Goal: Information Seeking & Learning: Learn about a topic

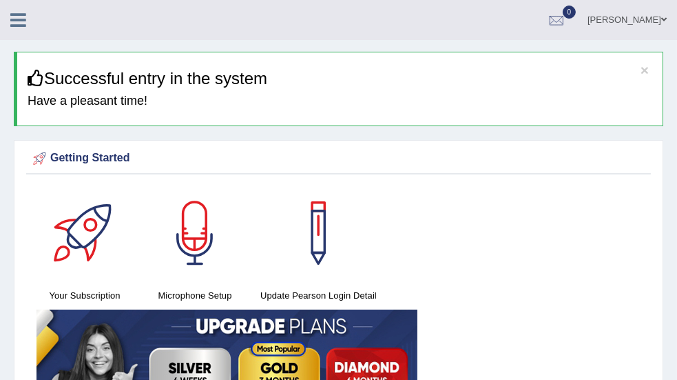
scroll to position [45, 0]
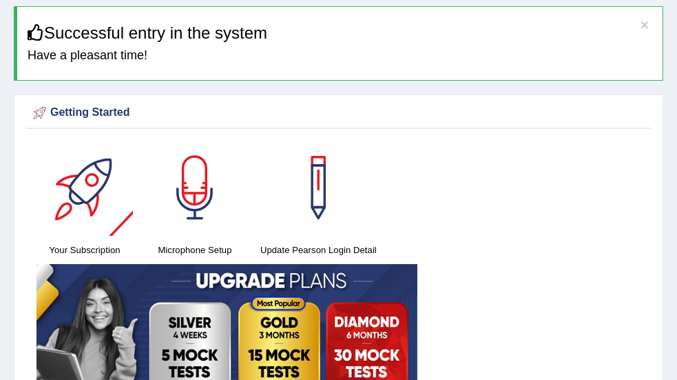
click at [0, 0] on link "Practice Questions" at bounding box center [0, 0] width 0 height 0
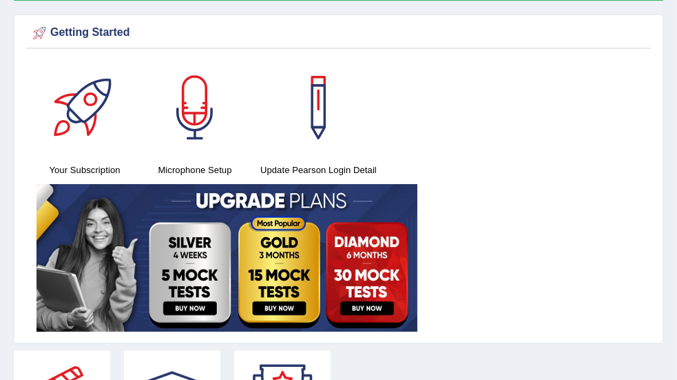
scroll to position [138, 0]
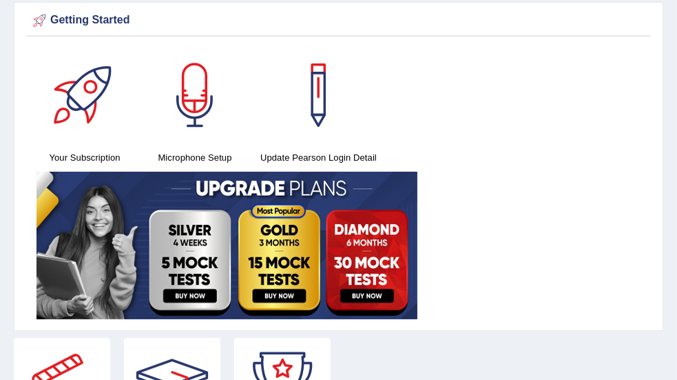
click at [0, 0] on link "Respond To A Situation" at bounding box center [0, 0] width 0 height 0
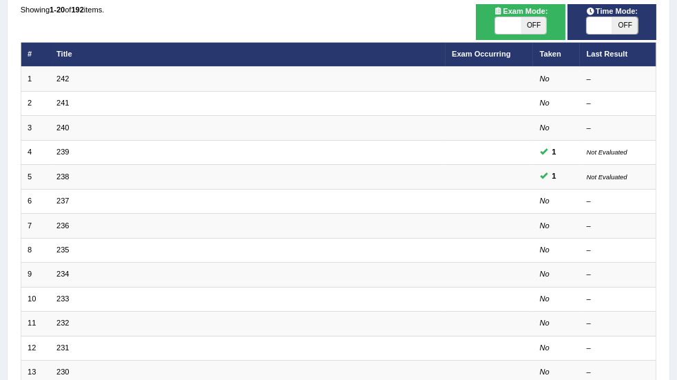
scroll to position [229, 0]
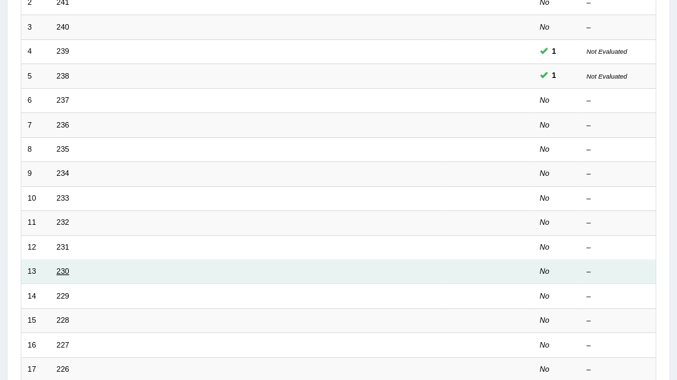
click at [234, 266] on td "230" at bounding box center [248, 272] width 396 height 24
click at [226, 260] on td "230" at bounding box center [248, 272] width 396 height 24
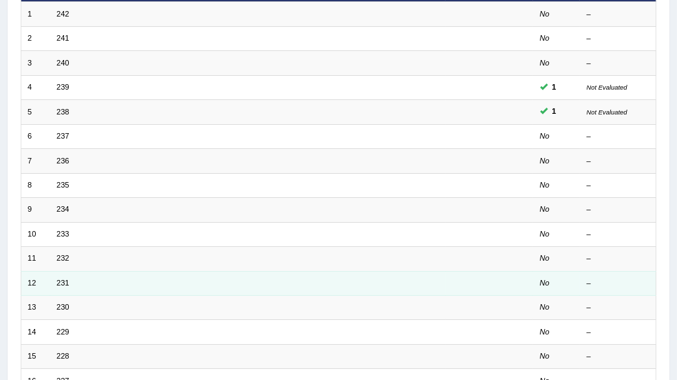
scroll to position [321, 0]
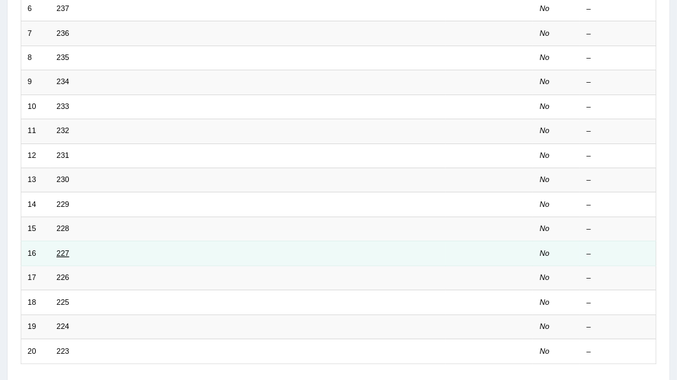
click at [69, 249] on link "227" at bounding box center [63, 253] width 12 height 8
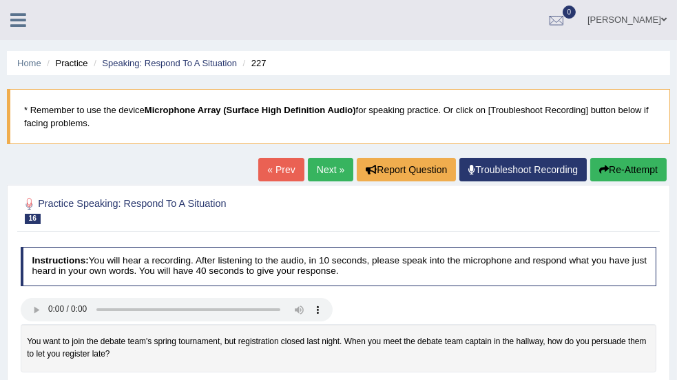
click at [0, 0] on link "Practice Questions" at bounding box center [0, 0] width 0 height 0
click at [0, 0] on link "Home" at bounding box center [0, 0] width 0 height 0
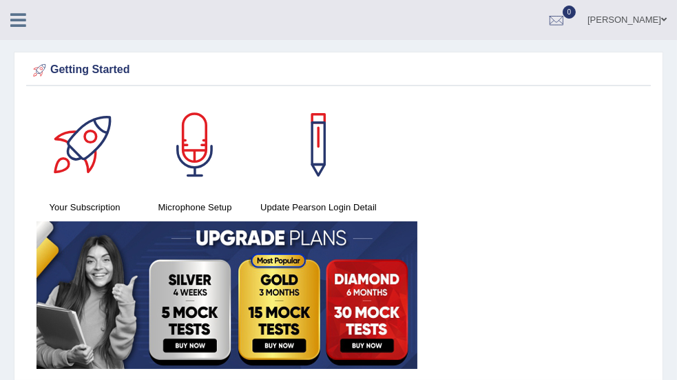
click at [0, 0] on link "Practice Questions" at bounding box center [0, 0] width 0 height 0
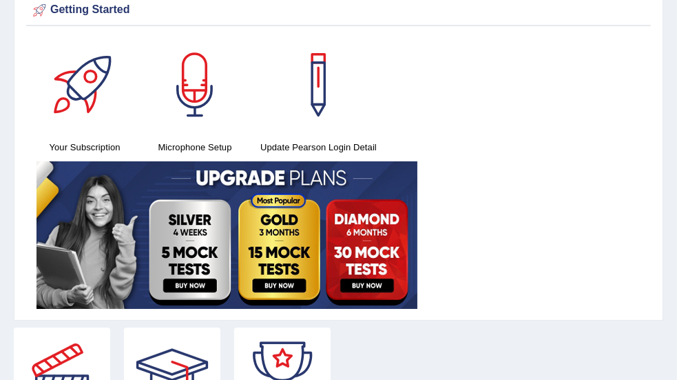
scroll to position [45, 0]
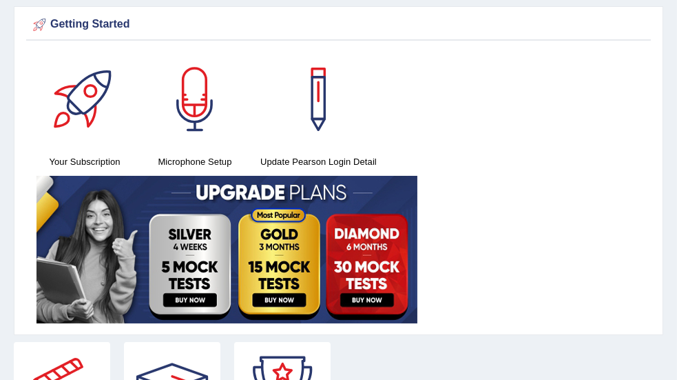
click at [0, 0] on link "Home" at bounding box center [0, 0] width 0 height 0
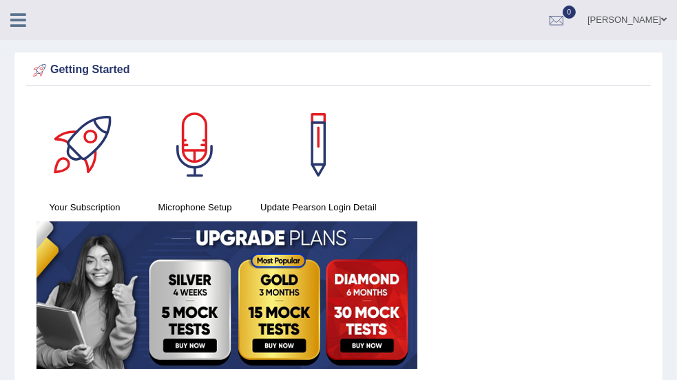
click at [0, 0] on span at bounding box center [0, 0] width 0 height 0
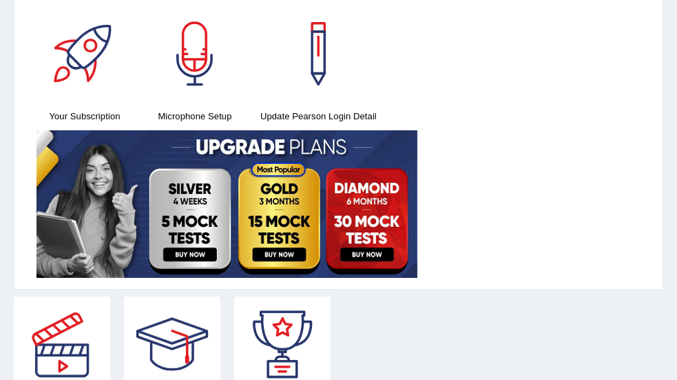
scroll to position [45, 0]
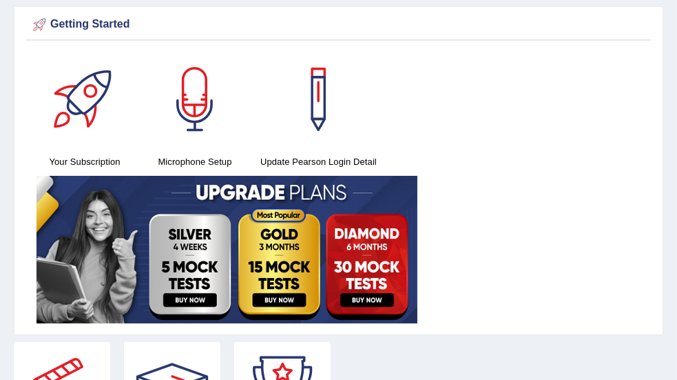
click at [0, 0] on link "Tests" at bounding box center [0, 0] width 0 height 0
click at [0, 0] on link "Practice Questions" at bounding box center [0, 0] width 0 height 0
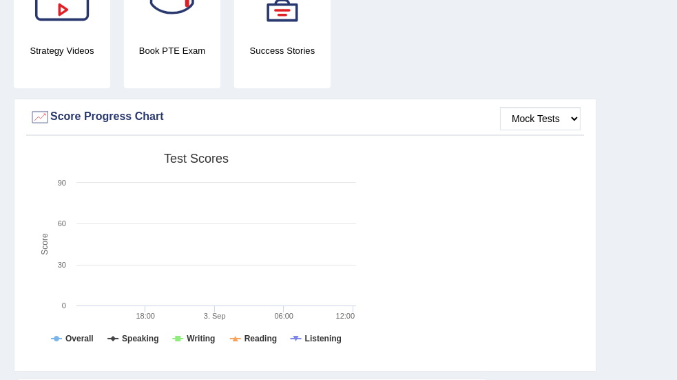
scroll to position [459, 0]
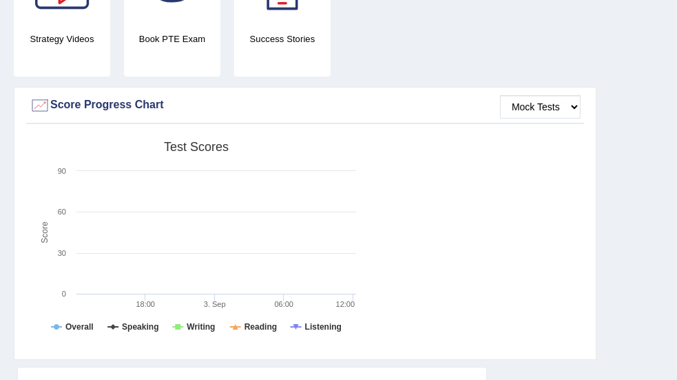
click at [0, 0] on link "Highlight Incorrect Words" at bounding box center [0, 0] width 0 height 0
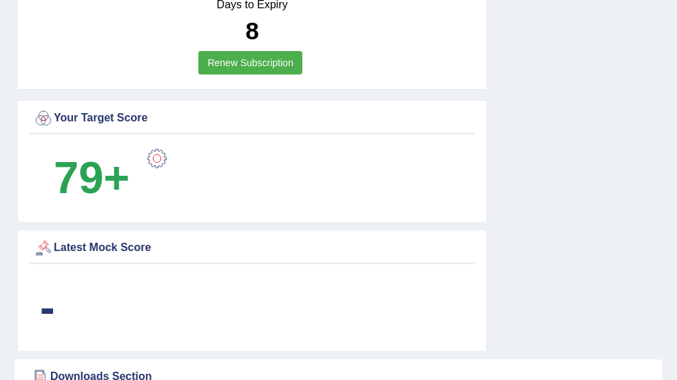
scroll to position [826, 0]
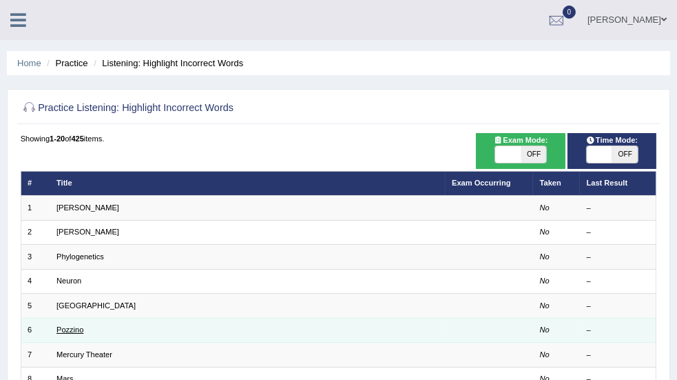
click at [83, 326] on link "Pozzino" at bounding box center [70, 329] width 27 height 8
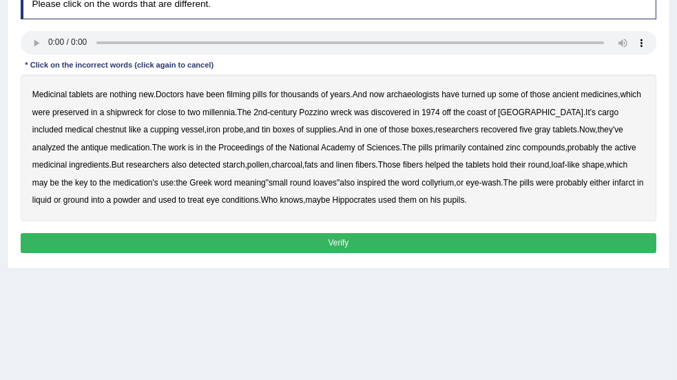
scroll to position [183, 0]
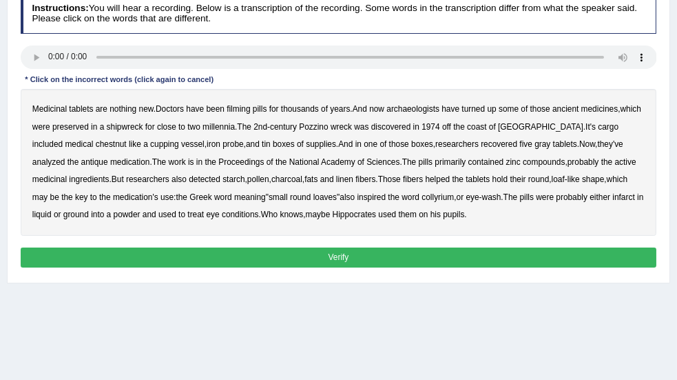
click at [154, 106] on b "new" at bounding box center [146, 109] width 14 height 10
drag, startPoint x: 395, startPoint y: 103, endPoint x: 331, endPoint y: 107, distance: 64.2
click at [250, 104] on b "filming" at bounding box center [238, 109] width 23 height 10
click at [127, 142] on b "chestnut" at bounding box center [111, 144] width 31 height 10
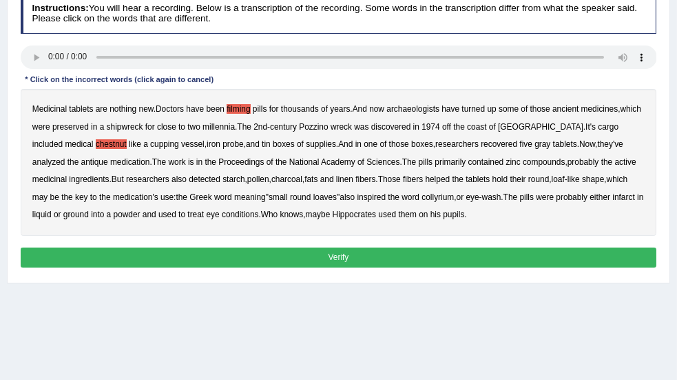
click at [613, 202] on b "infarct" at bounding box center [624, 197] width 22 height 10
click at [424, 267] on button "Verify" at bounding box center [339, 257] width 637 height 20
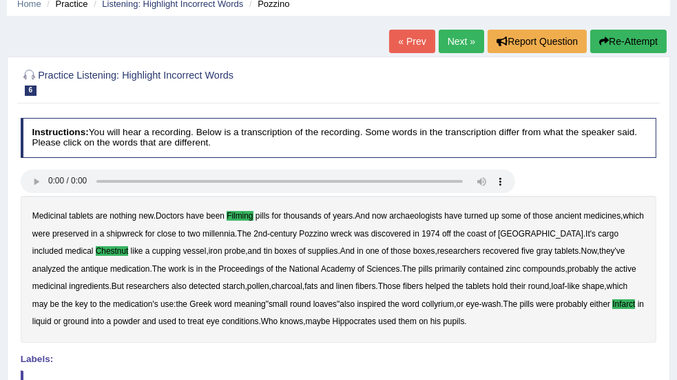
scroll to position [56, 0]
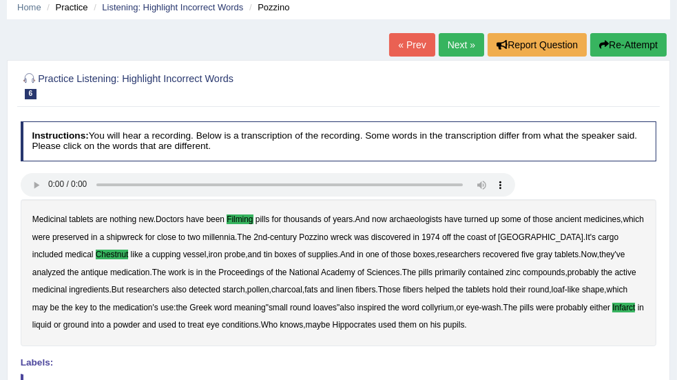
click at [447, 41] on link "Next »" at bounding box center [461, 44] width 45 height 23
click at [453, 45] on link "Next »" at bounding box center [461, 44] width 45 height 23
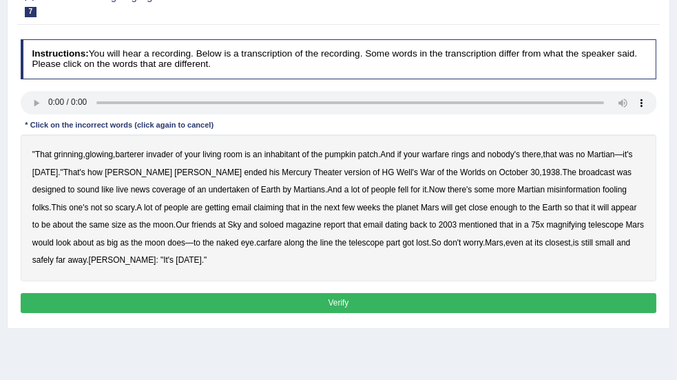
click at [144, 156] on b "barterer" at bounding box center [129, 155] width 29 height 10
click at [450, 154] on b "warfare" at bounding box center [436, 155] width 28 height 10
click at [250, 194] on b "undertaken" at bounding box center [229, 190] width 41 height 10
click at [276, 229] on b "soloed" at bounding box center [272, 225] width 24 height 10
click at [282, 247] on b "carfare" at bounding box center [268, 243] width 25 height 10
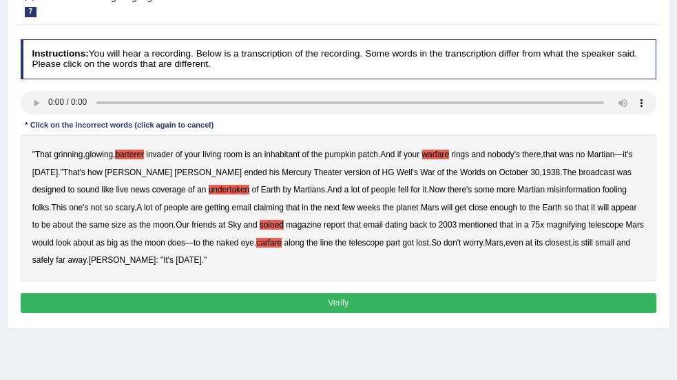
click at [156, 265] on b "Welles" at bounding box center [123, 260] width 68 height 10
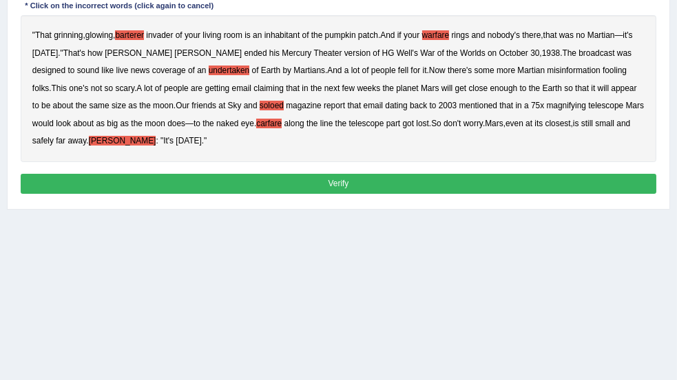
scroll to position [276, 0]
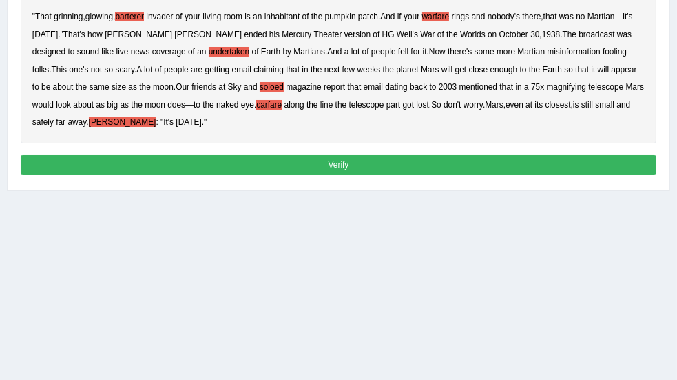
click at [402, 175] on button "Verify" at bounding box center [339, 165] width 637 height 20
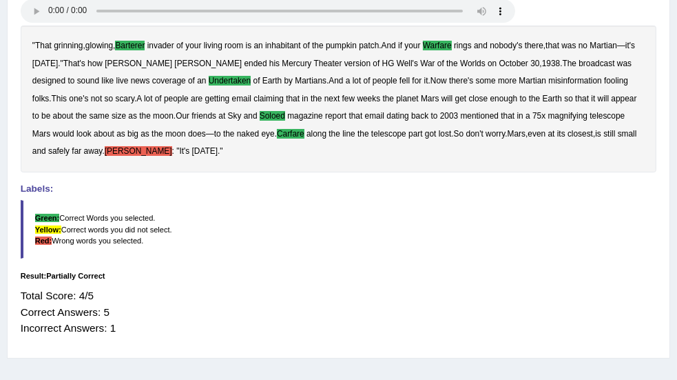
scroll to position [0, 0]
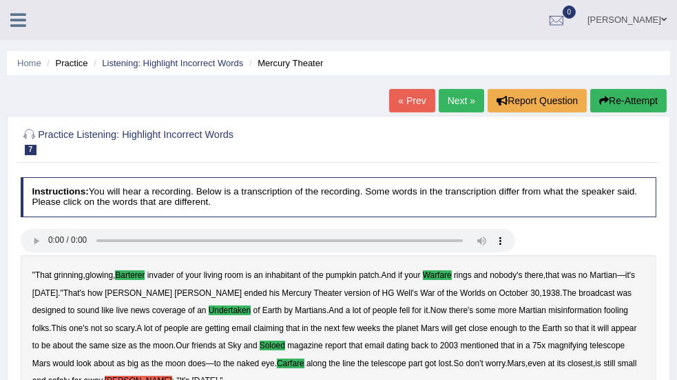
click at [439, 103] on link "Next »" at bounding box center [461, 100] width 45 height 23
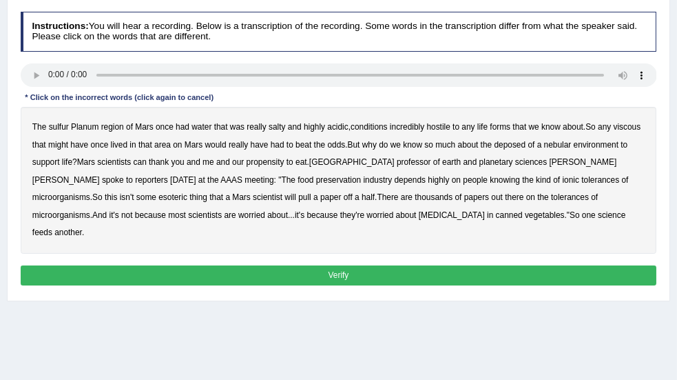
scroll to position [138, 0]
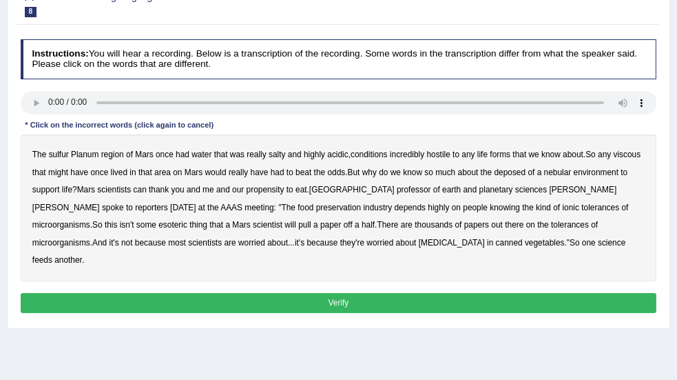
click at [69, 154] on b "sulfur" at bounding box center [59, 155] width 20 height 10
click at [614, 159] on b "viscous" at bounding box center [628, 155] width 28 height 10
click at [495, 177] on b "deposed" at bounding box center [511, 172] width 32 height 10
click at [544, 177] on b "nebular" at bounding box center [558, 172] width 28 height 10
click at [285, 194] on b "propensity" at bounding box center [266, 190] width 38 height 10
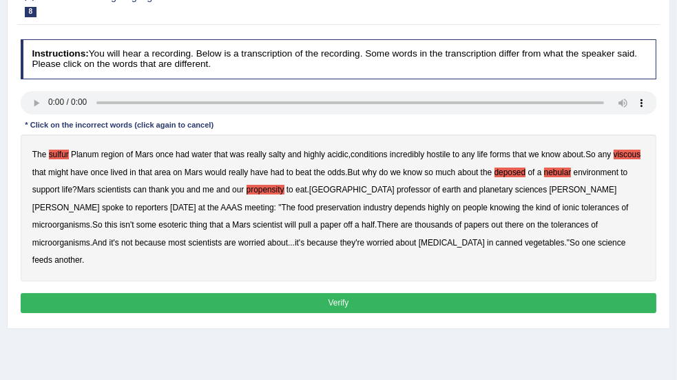
click at [373, 211] on div "The sulfur Planum region of Mars once had water that was really salty and highl…" at bounding box center [339, 207] width 637 height 147
click at [362, 229] on b "half" at bounding box center [368, 225] width 13 height 10
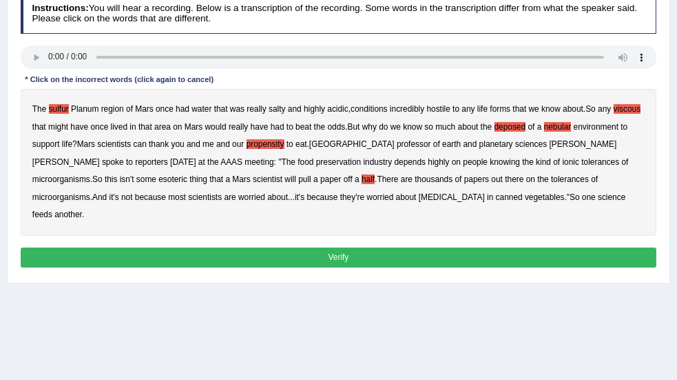
click at [336, 267] on button "Verify" at bounding box center [339, 257] width 637 height 20
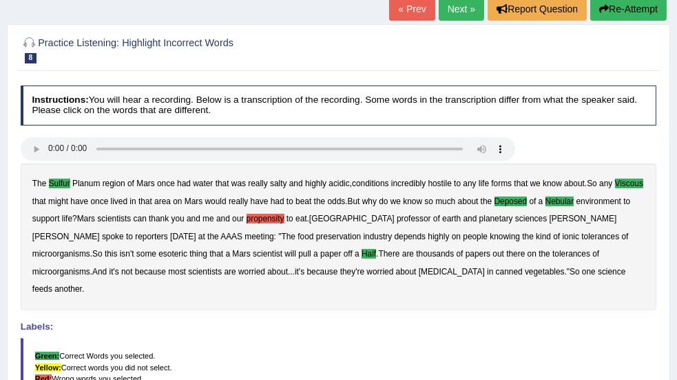
scroll to position [92, 0]
click at [450, 68] on div "Practice Listening: Highlight Incorrect Words 8 Mars" at bounding box center [338, 51] width 642 height 41
click at [0, 0] on link "Practice Questions" at bounding box center [0, 0] width 0 height 0
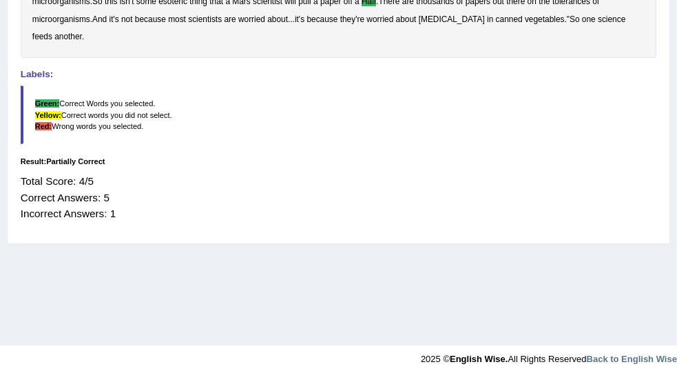
scroll to position [367, 0]
click at [0, 0] on link "Summarize Spoken Text" at bounding box center [0, 0] width 0 height 0
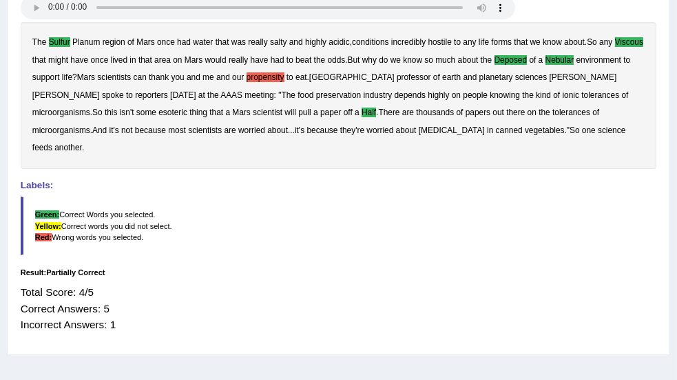
scroll to position [227, 0]
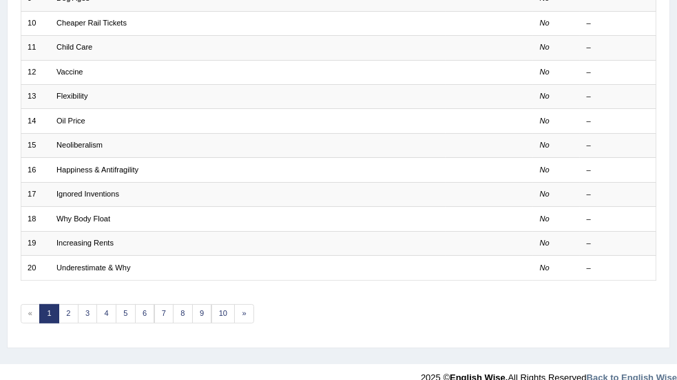
scroll to position [406, 0]
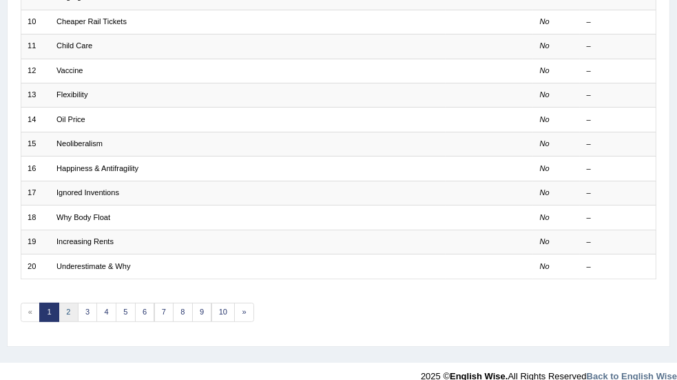
click at [79, 305] on link "2" at bounding box center [69, 312] width 20 height 19
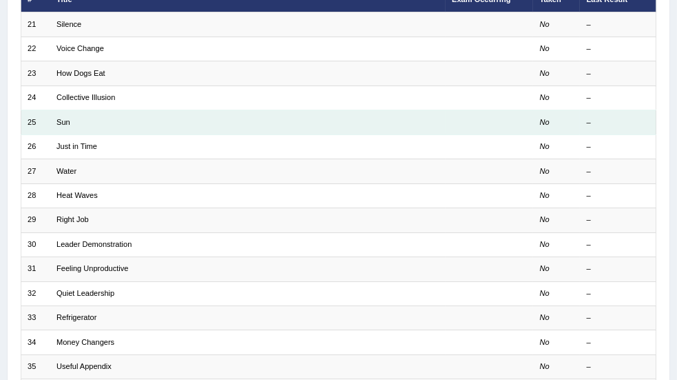
scroll to position [276, 0]
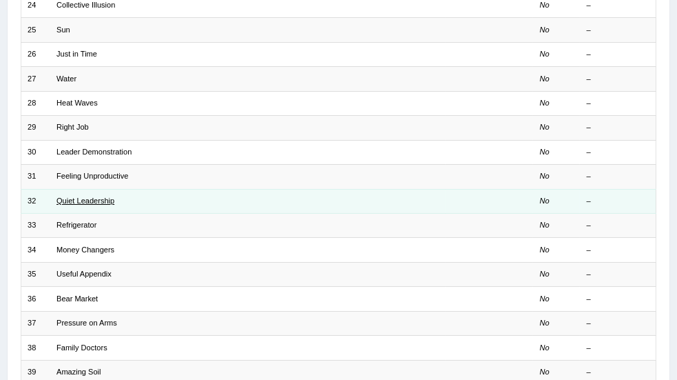
click at [114, 197] on link "Quiet Leadership" at bounding box center [86, 200] width 58 height 8
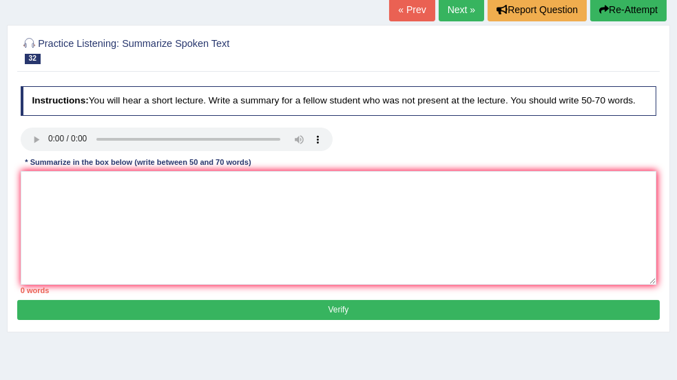
scroll to position [92, 0]
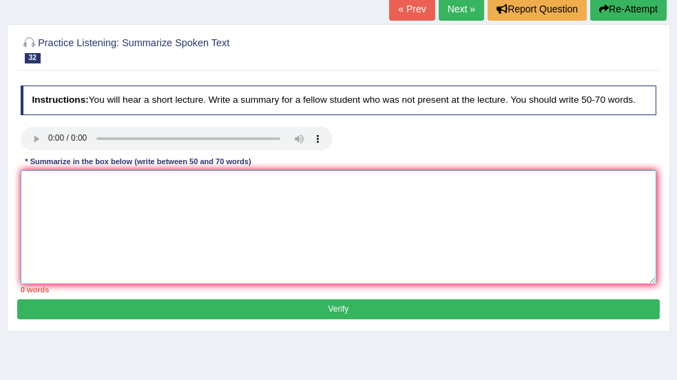
click at [204, 205] on textarea at bounding box center [339, 227] width 637 height 114
paste textarea "The speaker provided a comprehensive overview of [main topic], highlighting sev…"
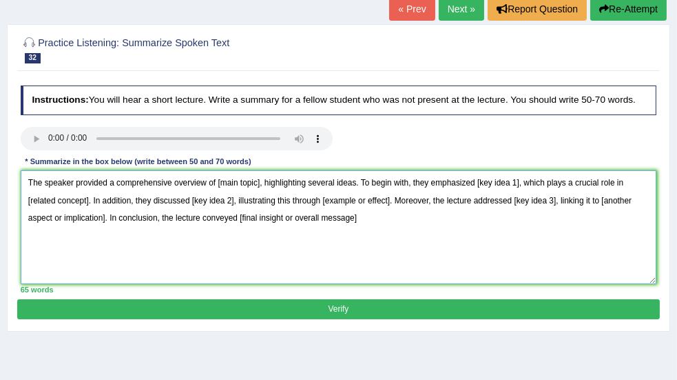
click at [357, 249] on textarea "The speaker provided a comprehensive overview of [main topic], highlighting sev…" at bounding box center [339, 227] width 637 height 114
drag, startPoint x: 382, startPoint y: 187, endPoint x: 432, endPoint y: 185, distance: 50.3
click at [429, 187] on textarea "The speaker provided a comprehensive overview of [main topic], highlighting sev…" at bounding box center [339, 227] width 637 height 114
drag, startPoint x: 206, startPoint y: 205, endPoint x: 234, endPoint y: 205, distance: 28.3
click at [234, 205] on textarea "The speaker provided a comprehensive overview of leadership, highlighting sever…" at bounding box center [339, 227] width 637 height 114
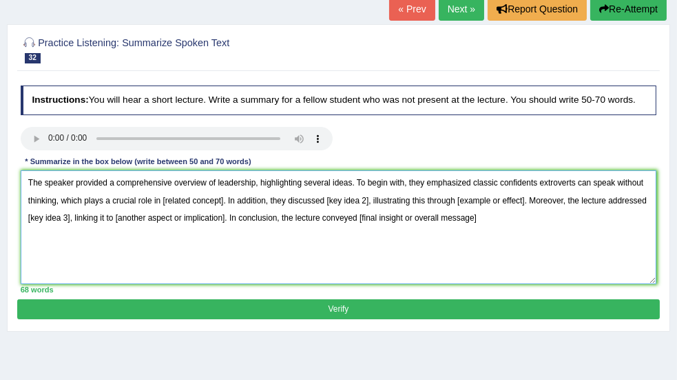
drag, startPoint x: 498, startPoint y: 208, endPoint x: 560, endPoint y: 208, distance: 62.0
click at [560, 208] on textarea "The speaker provided a comprehensive overview of leadership, highlighting sever…" at bounding box center [339, 227] width 637 height 114
drag, startPoint x: 229, startPoint y: 226, endPoint x: 272, endPoint y: 226, distance: 43.4
click at [272, 226] on textarea "The speaker provided a comprehensive overview of leadership, highlighting sever…" at bounding box center [339, 227] width 637 height 114
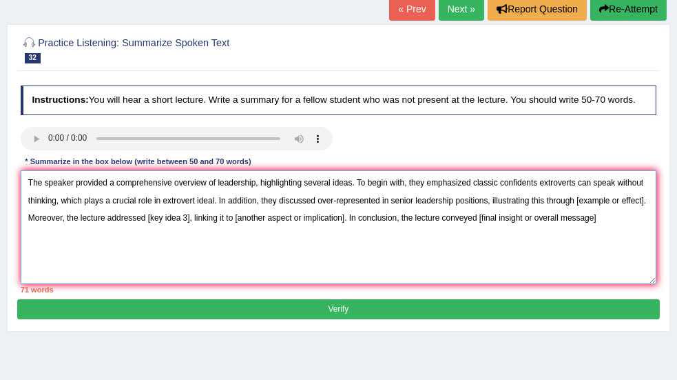
drag, startPoint x: 558, startPoint y: 225, endPoint x: 487, endPoint y: 225, distance: 71.0
click at [487, 225] on textarea "The speaker provided a comprehensive overview of leadership, highlighting sever…" at bounding box center [339, 227] width 637 height 114
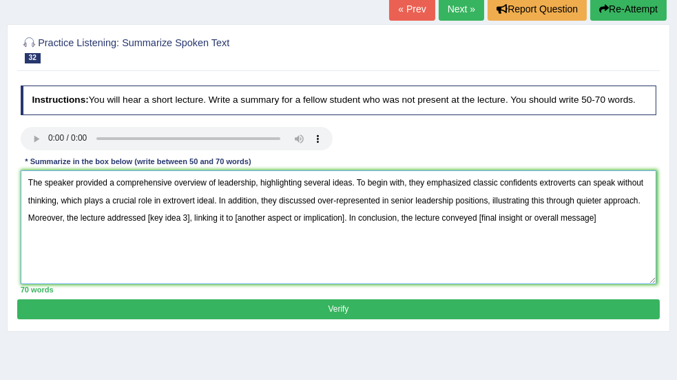
drag, startPoint x: 234, startPoint y: 240, endPoint x: 277, endPoint y: 242, distance: 43.5
click at [277, 242] on textarea "The speaker provided a comprehensive overview of leadership, highlighting sever…" at bounding box center [339, 227] width 637 height 114
click at [382, 269] on textarea "The speaker provided a comprehensive overview of leadership, highlighting sever…" at bounding box center [339, 227] width 637 height 114
click at [378, 263] on textarea "The speaker provided a comprehensive overview of leadership, highlighting sever…" at bounding box center [339, 227] width 637 height 114
drag, startPoint x: 362, startPoint y: 238, endPoint x: 471, endPoint y: 242, distance: 108.9
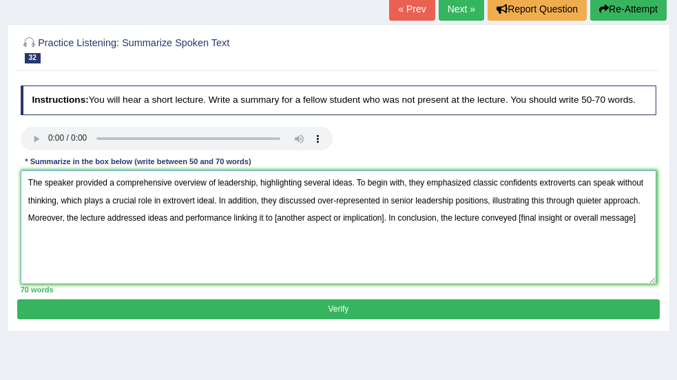
click at [471, 242] on textarea "The speaker provided a comprehensive overview of leadership, highlighting sever…" at bounding box center [339, 227] width 637 height 114
drag, startPoint x: 609, startPoint y: 236, endPoint x: 306, endPoint y: 266, distance: 304.6
click at [306, 266] on textarea "The speaker provided a comprehensive overview of leadership, highlighting sever…" at bounding box center [339, 227] width 637 height 114
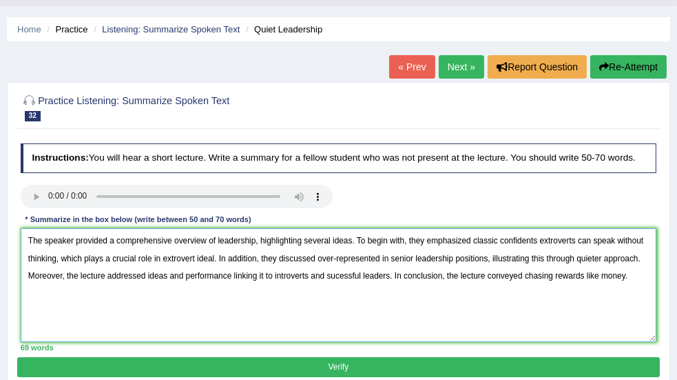
scroll to position [0, 0]
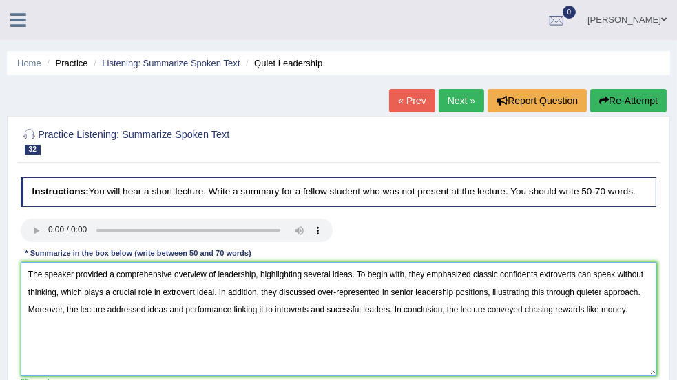
type textarea "The speaker provided a comprehensive overview of leadership, highlighting sever…"
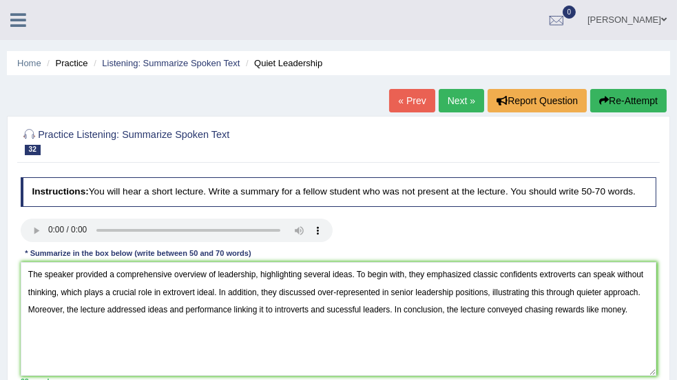
click at [0, 0] on link "Practice Questions" at bounding box center [0, 0] width 0 height 0
click at [0, 0] on link "Speaking Practice" at bounding box center [0, 0] width 0 height 0
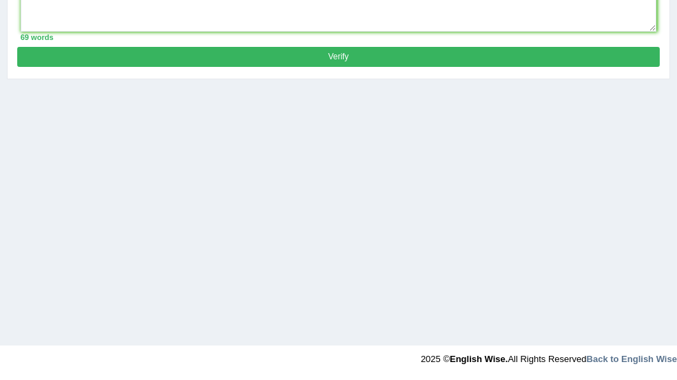
scroll to position [607, 0]
click at [0, 0] on link "Highlight Correct Summary" at bounding box center [0, 0] width 0 height 0
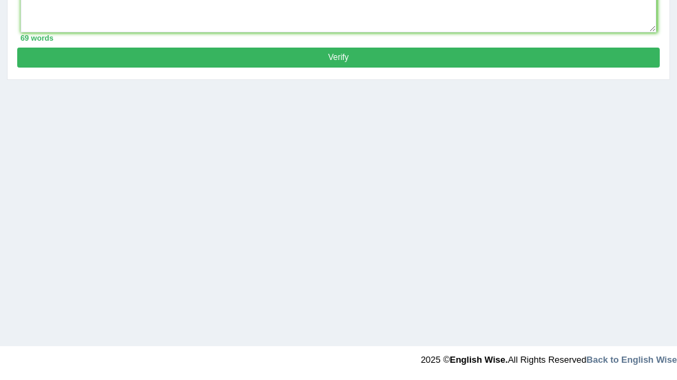
scroll to position [158, 0]
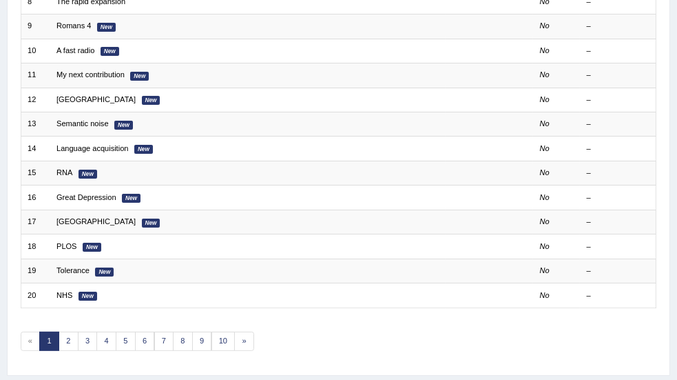
scroll to position [406, 0]
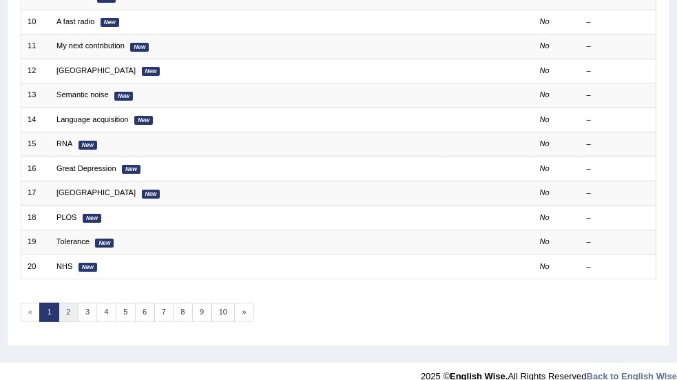
click at [79, 303] on link "2" at bounding box center [69, 312] width 20 height 19
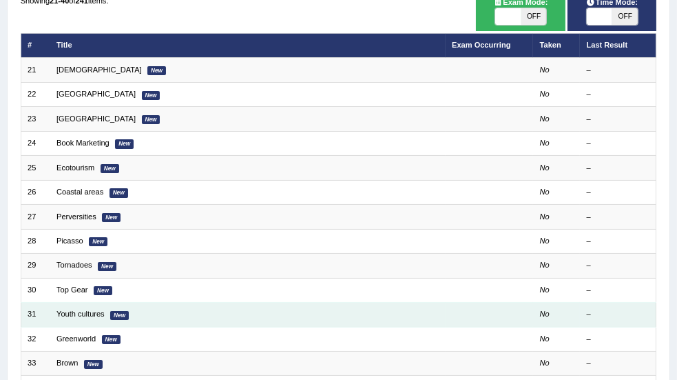
scroll to position [276, 0]
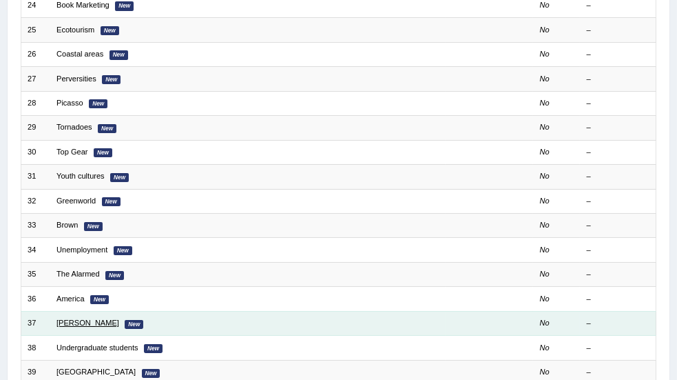
click at [119, 318] on link "[PERSON_NAME]" at bounding box center [88, 322] width 63 height 8
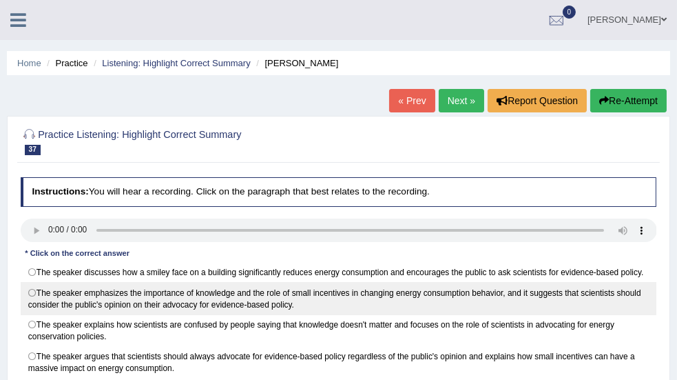
scroll to position [138, 0]
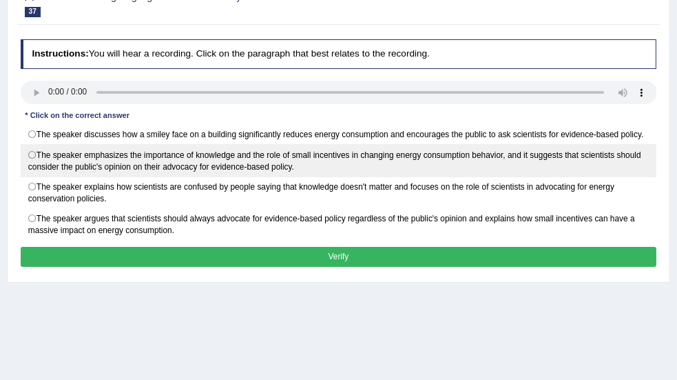
click at [190, 158] on label "The speaker emphasizes the importance of knowledge and the role of small incent…" at bounding box center [339, 160] width 637 height 32
radio input "true"
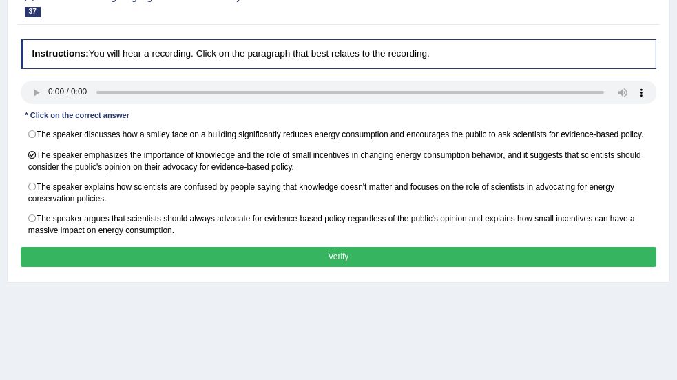
click at [460, 266] on button "Verify" at bounding box center [339, 257] width 637 height 20
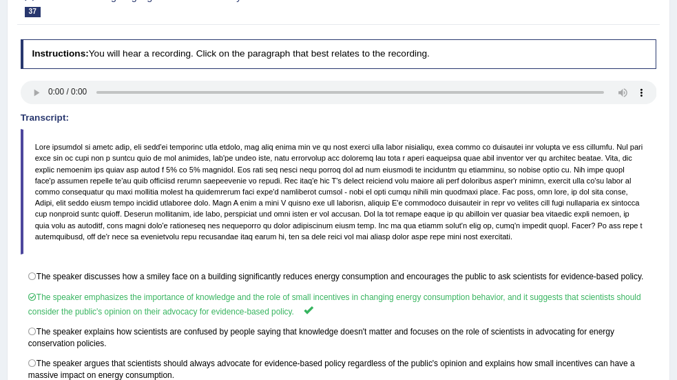
click at [460, 254] on blockquote at bounding box center [339, 191] width 637 height 125
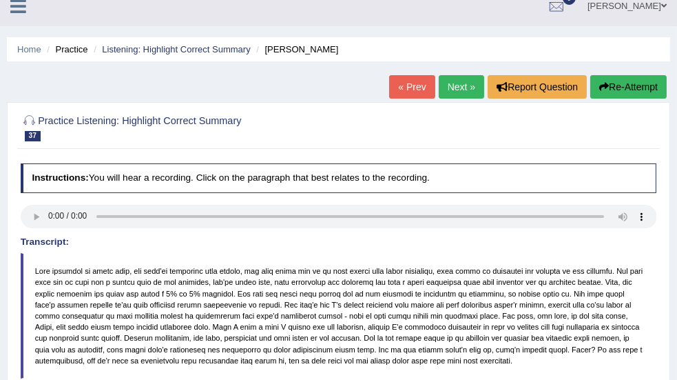
scroll to position [0, 0]
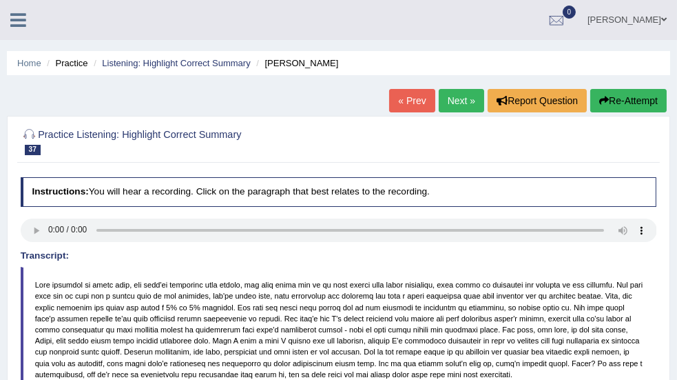
click at [0, 0] on link "Practice Questions" at bounding box center [0, 0] width 0 height 0
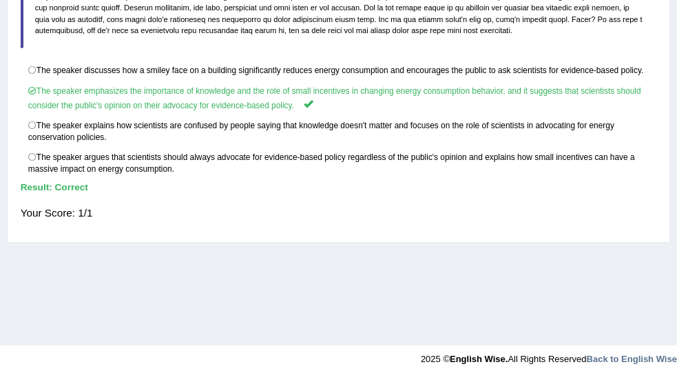
scroll to position [367, 0]
click at [170, 345] on div at bounding box center [338, 355] width 677 height 20
click at [0, 0] on link "Select Missing Word" at bounding box center [0, 0] width 0 height 0
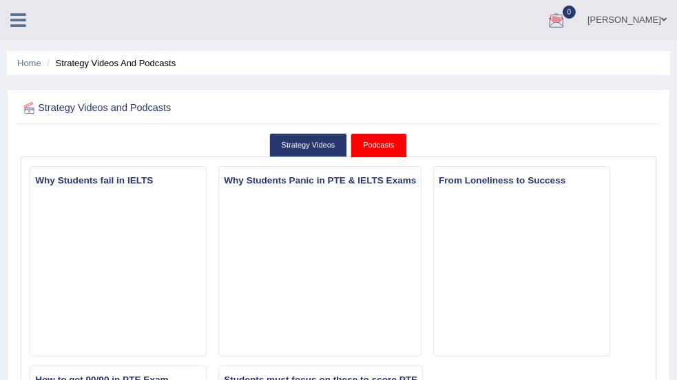
click at [0, 0] on link "Practice Questions" at bounding box center [0, 0] width 0 height 0
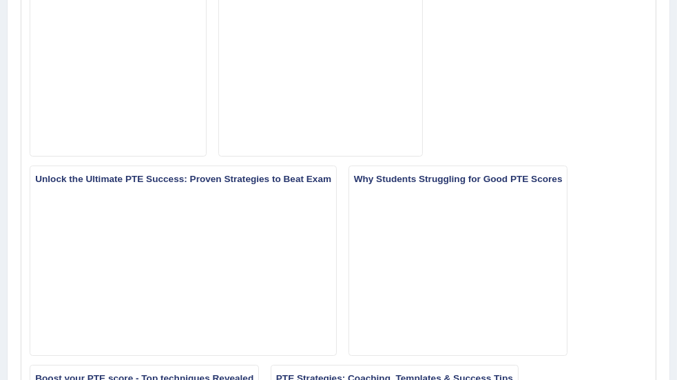
scroll to position [413, 0]
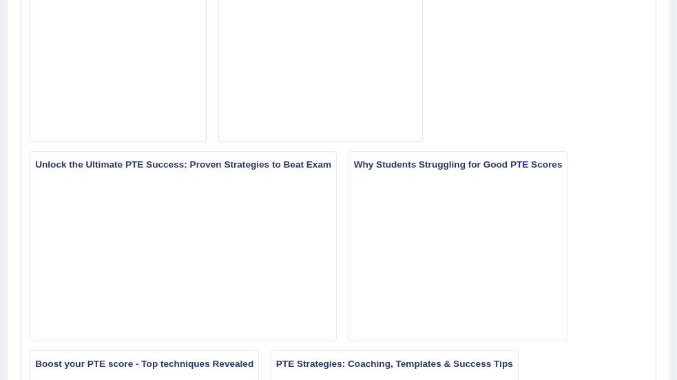
click at [0, 0] on link "Select Missing Word" at bounding box center [0, 0] width 0 height 0
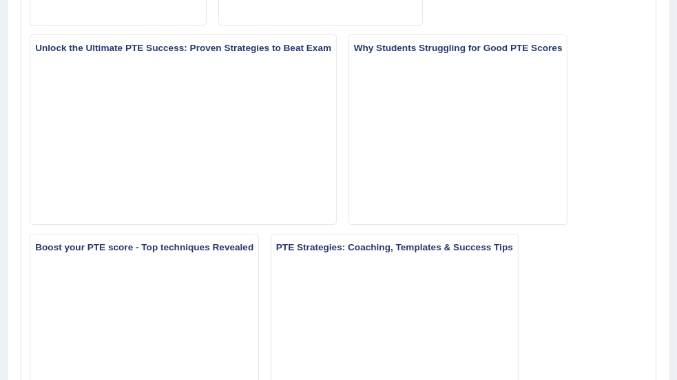
scroll to position [873, 0]
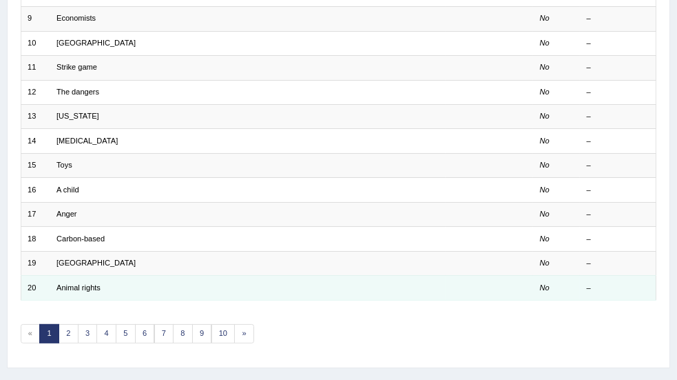
scroll to position [406, 0]
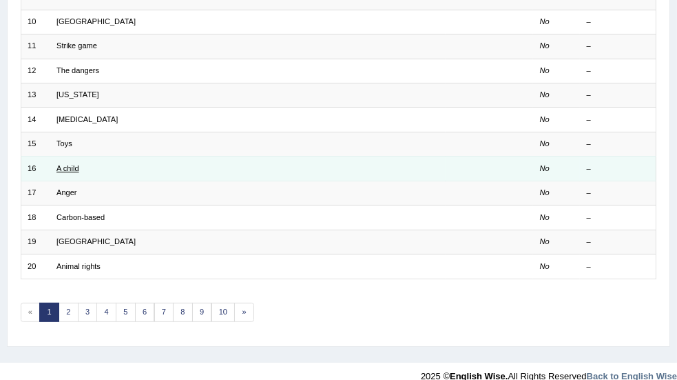
click at [79, 164] on link "A child" at bounding box center [68, 168] width 23 height 8
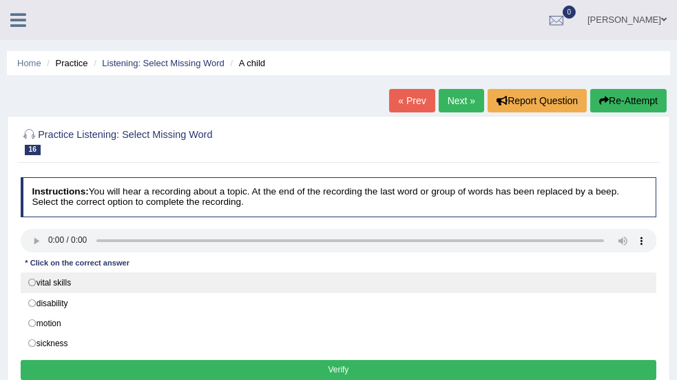
click at [203, 277] on label "vital skills" at bounding box center [339, 282] width 637 height 21
radio input "true"
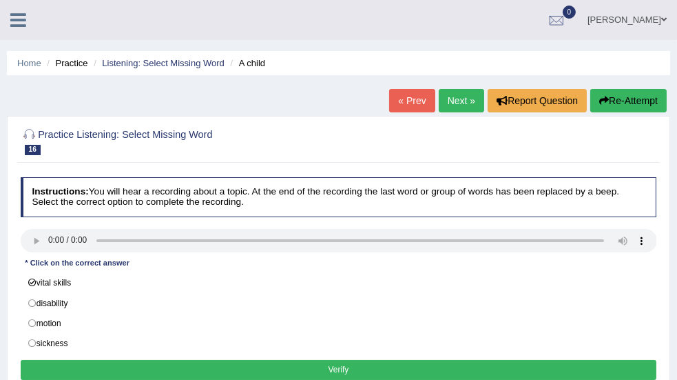
click at [423, 370] on button "Verify" at bounding box center [339, 370] width 637 height 20
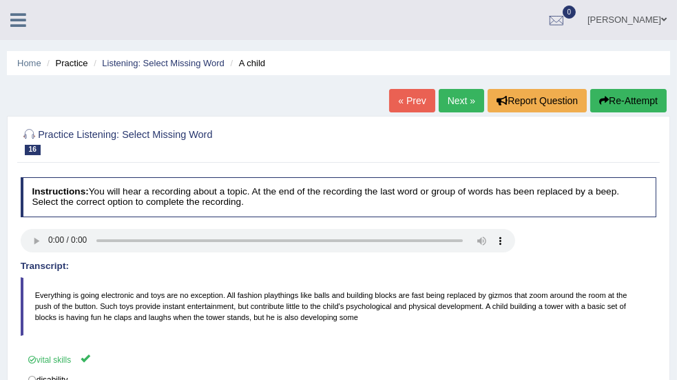
click at [0, 0] on link "Practice Questions" at bounding box center [0, 0] width 0 height 0
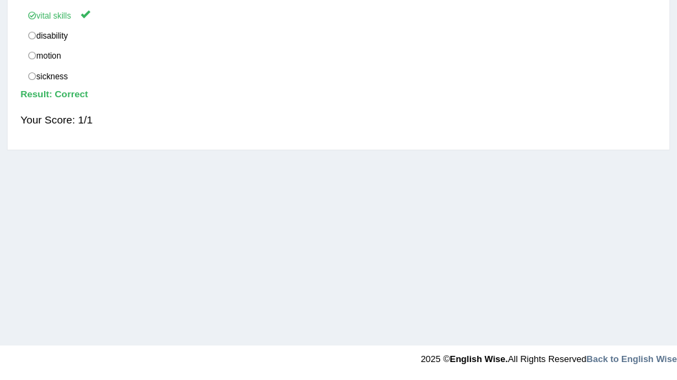
scroll to position [505, 0]
click at [0, 0] on link "Choose Single Answer" at bounding box center [0, 0] width 0 height 0
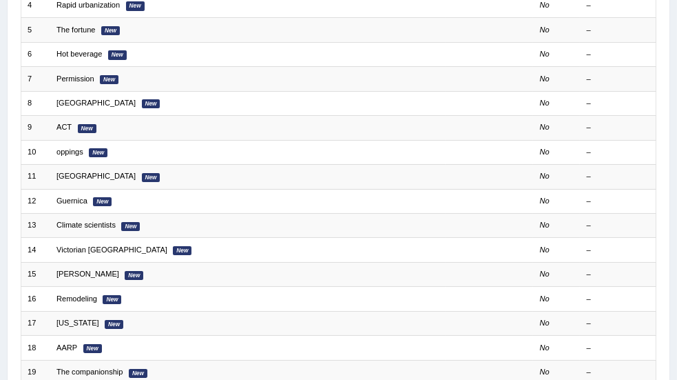
scroll to position [406, 0]
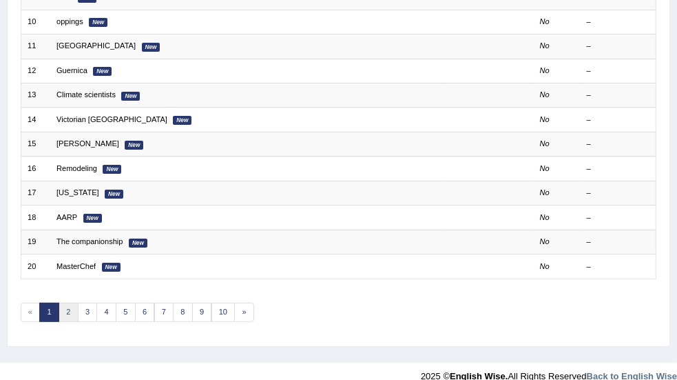
click at [79, 303] on link "2" at bounding box center [69, 312] width 20 height 19
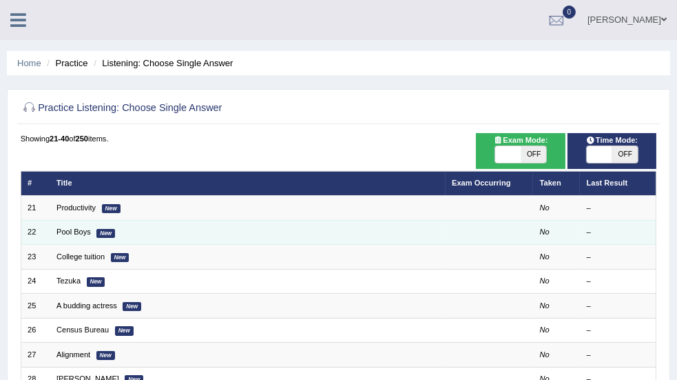
click at [238, 224] on td "Pool Boys New" at bounding box center [248, 232] width 396 height 24
click at [91, 231] on link "Pool Boys" at bounding box center [74, 231] width 34 height 8
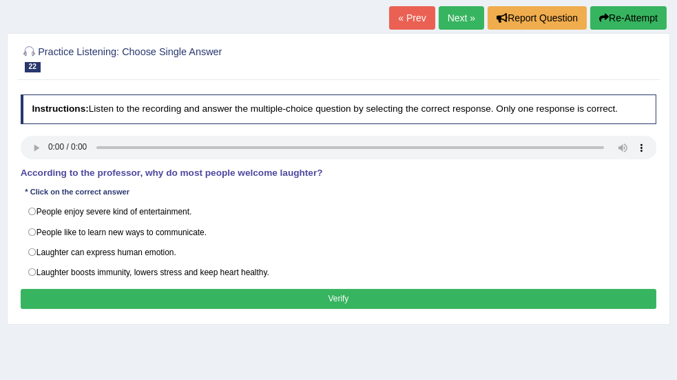
scroll to position [92, 0]
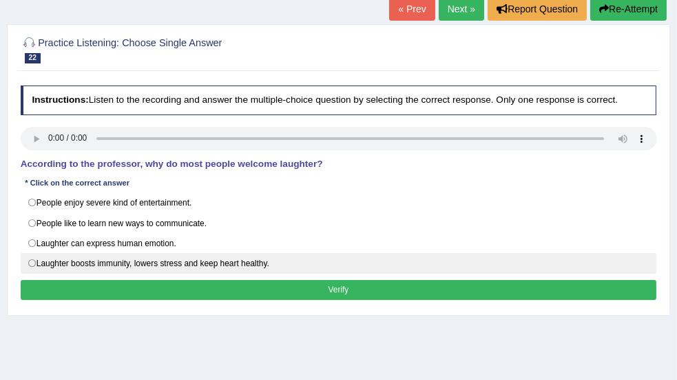
click at [196, 267] on label "Laughter boosts immunity, lowers stress and keep heart healthy." at bounding box center [339, 263] width 637 height 21
radio input "true"
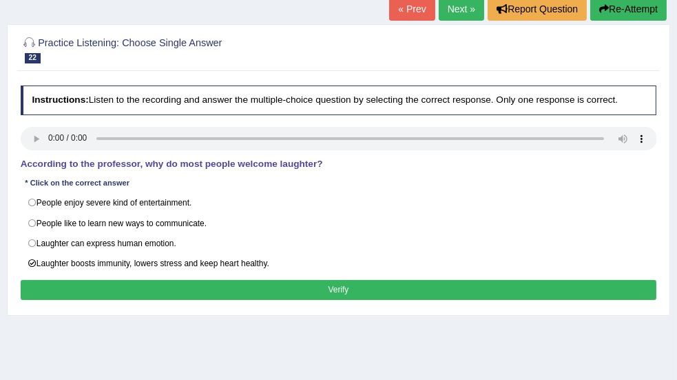
click at [473, 295] on button "Verify" at bounding box center [339, 290] width 637 height 20
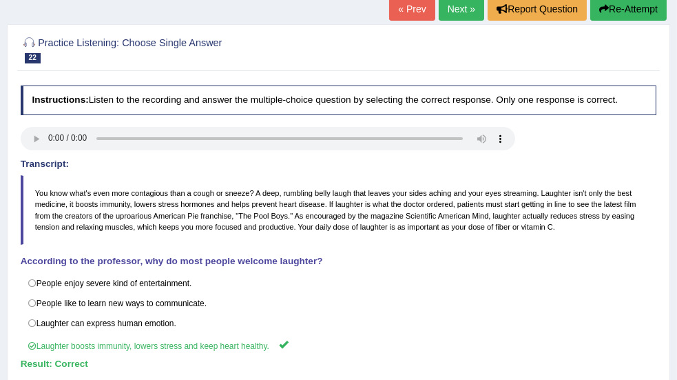
click at [0, 0] on link "Practice Questions" at bounding box center [0, 0] width 0 height 0
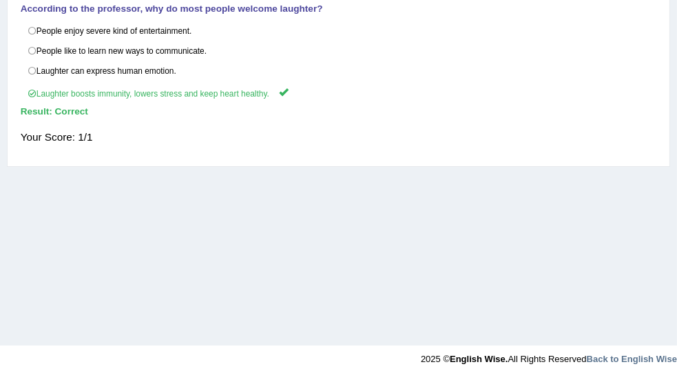
scroll to position [459, 0]
click at [0, 0] on link "Choose Multiple Answers" at bounding box center [0, 0] width 0 height 0
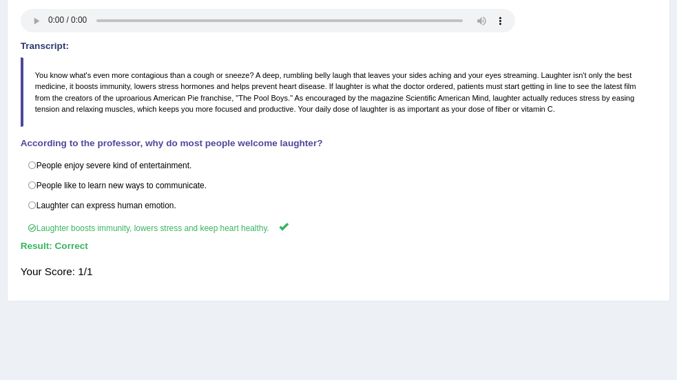
scroll to position [343, 0]
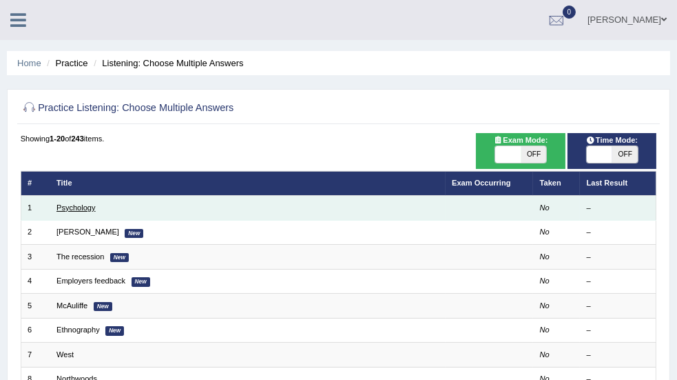
click at [227, 203] on td "Psychology" at bounding box center [248, 208] width 396 height 24
click at [96, 204] on link "Psychology" at bounding box center [76, 207] width 39 height 8
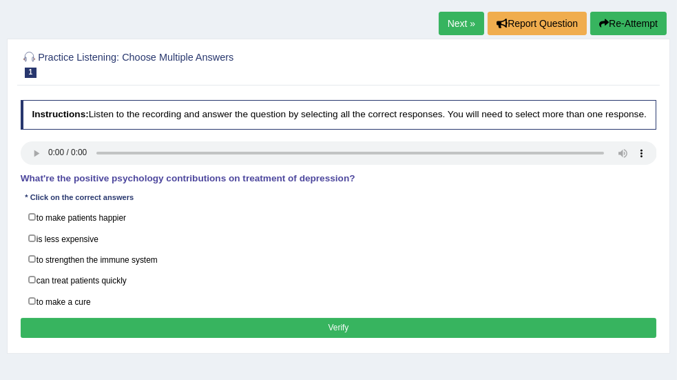
scroll to position [92, 0]
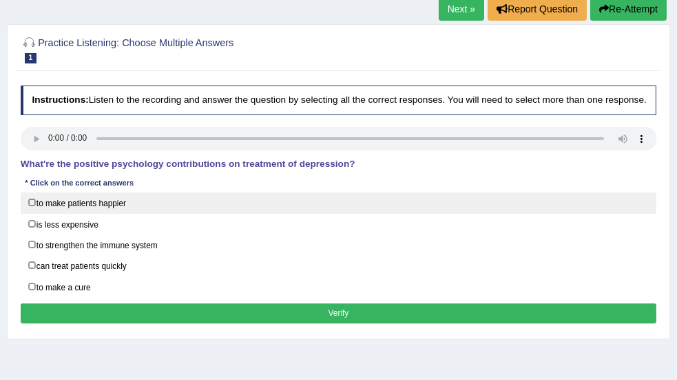
click at [198, 209] on label "to make patients happier" at bounding box center [339, 202] width 637 height 21
checkbox input "true"
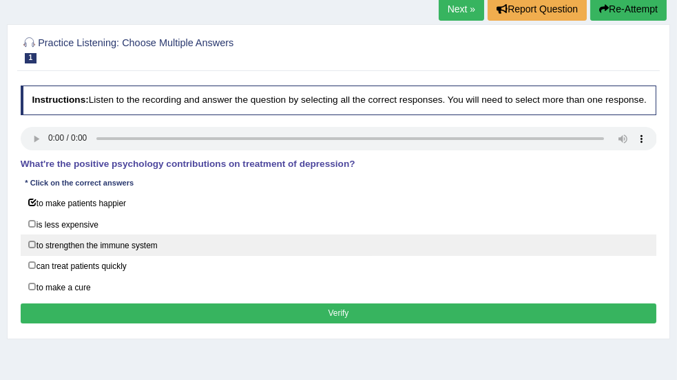
click at [192, 245] on label "to strengthen the immune system" at bounding box center [339, 244] width 637 height 21
checkbox input "true"
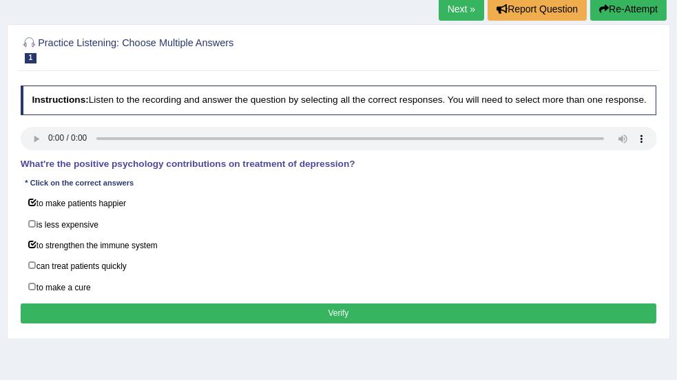
click at [426, 317] on button "Verify" at bounding box center [339, 313] width 637 height 20
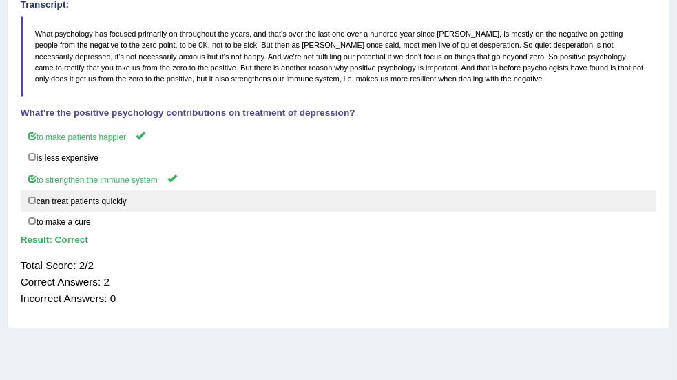
scroll to position [276, 0]
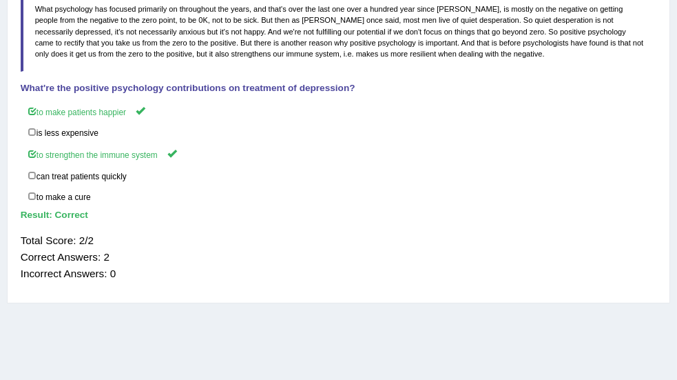
click at [77, 225] on div "Toggle navigation Home Practice Questions Speaking Practice Read Aloud Repeat S…" at bounding box center [338, 82] width 677 height 717
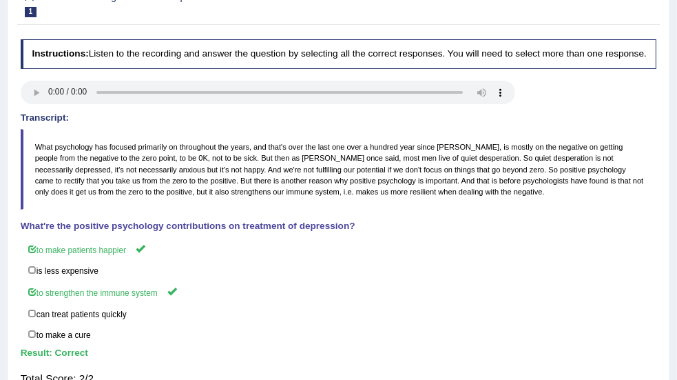
scroll to position [0, 0]
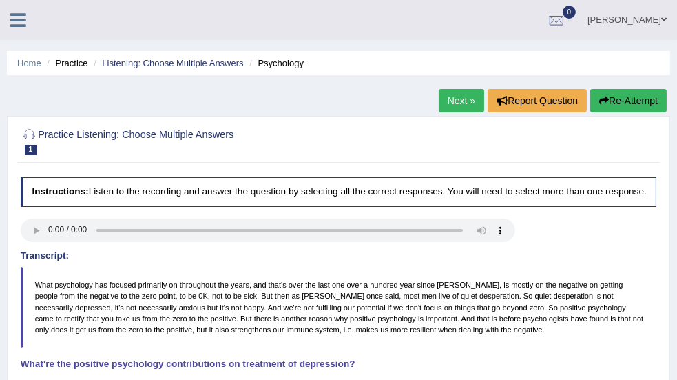
click at [0, 0] on link "Practice Questions" at bounding box center [0, 0] width 0 height 0
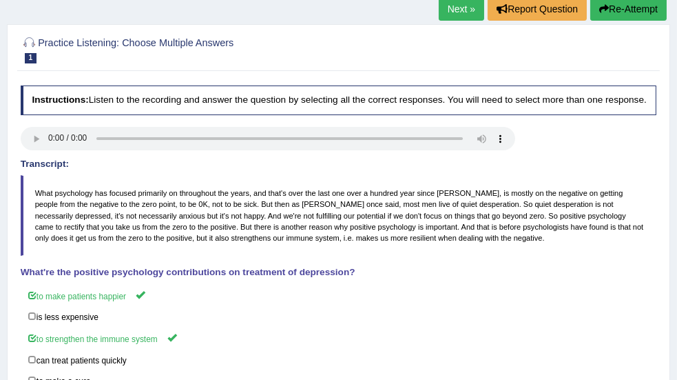
scroll to position [138, 0]
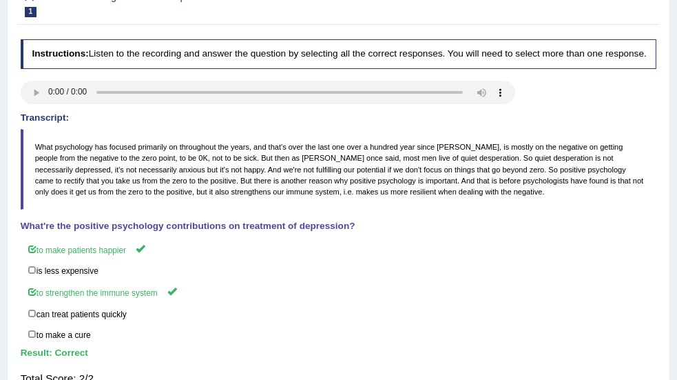
click at [0, 0] on link "Re-tell Lecture" at bounding box center [0, 0] width 0 height 0
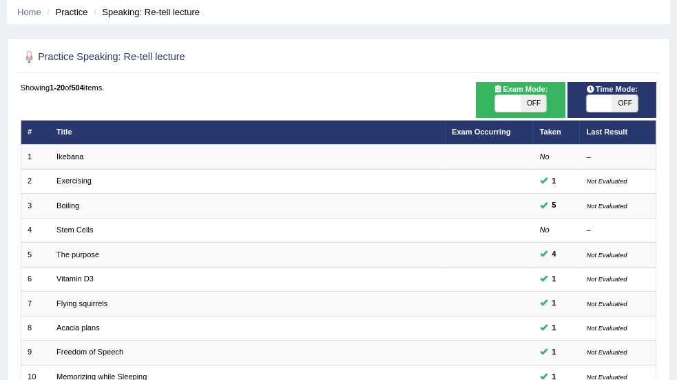
scroll to position [183, 0]
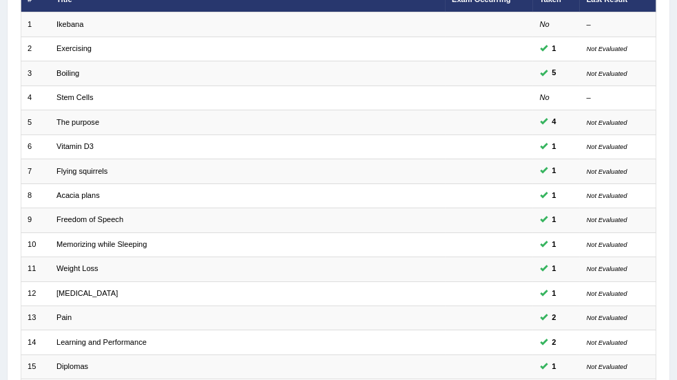
click at [48, 161] on div "Toggle navigation Home Practice Questions Speaking Practice Read Aloud Repeat S…" at bounding box center [338, 215] width 677 height 796
click at [83, 228] on div "Toggle navigation Home Practice Questions Speaking Practice Read Aloud Repeat S…" at bounding box center [338, 215] width 677 height 796
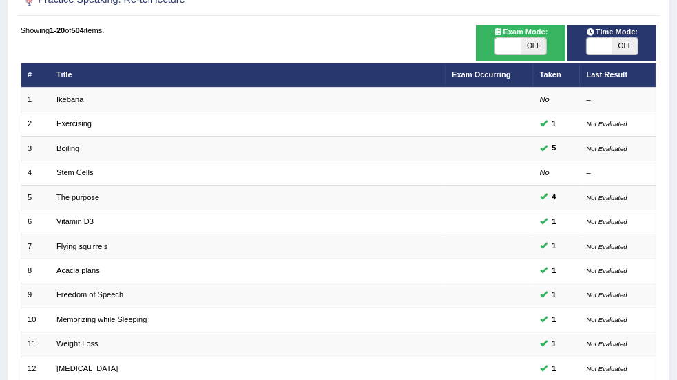
scroll to position [45, 0]
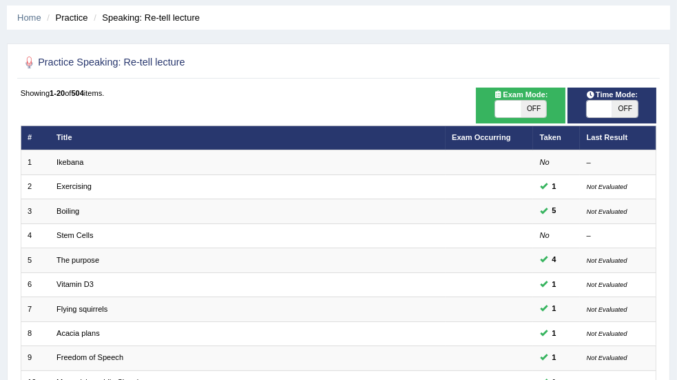
drag, startPoint x: 96, startPoint y: 247, endPoint x: 63, endPoint y: 228, distance: 38.6
click at [0, 0] on link "Strategy Videos" at bounding box center [0, 0] width 0 height 0
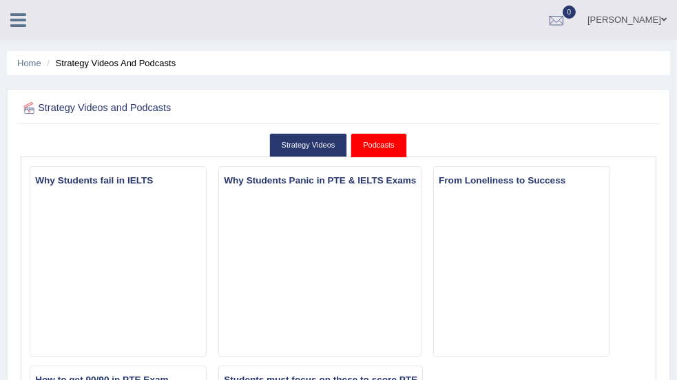
click at [0, 0] on link "Practice Questions" at bounding box center [0, 0] width 0 height 0
click at [0, 0] on link "Speaking Practice" at bounding box center [0, 0] width 0 height 0
click at [0, 0] on link "Practice Questions" at bounding box center [0, 0] width 0 height 0
click at [0, 0] on link "Tests" at bounding box center [0, 0] width 0 height 0
click at [0, 0] on link "Take Practice Sectional Test" at bounding box center [0, 0] width 0 height 0
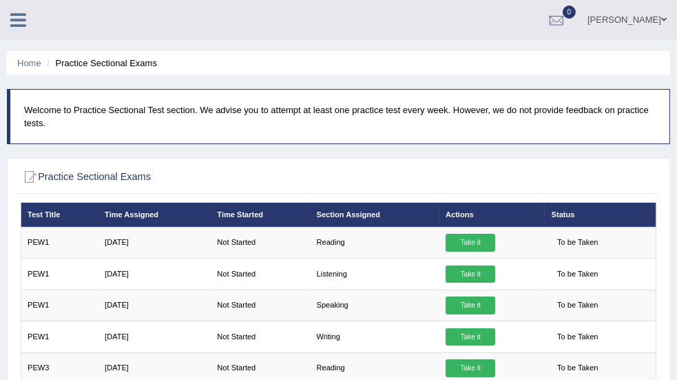
click at [653, 21] on link "[PERSON_NAME]" at bounding box center [627, 18] width 100 height 36
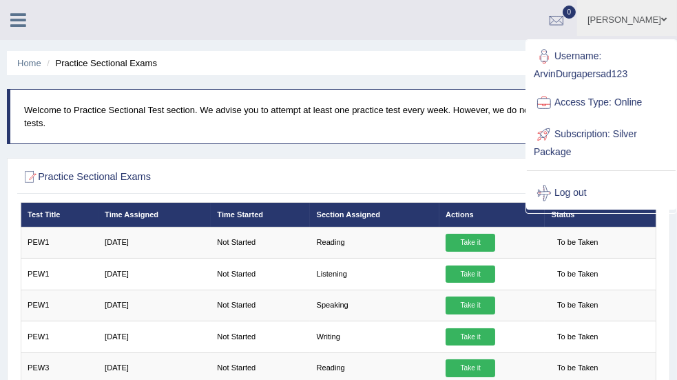
click at [578, 190] on link "Log out" at bounding box center [601, 193] width 149 height 32
